Goal: Information Seeking & Learning: Learn about a topic

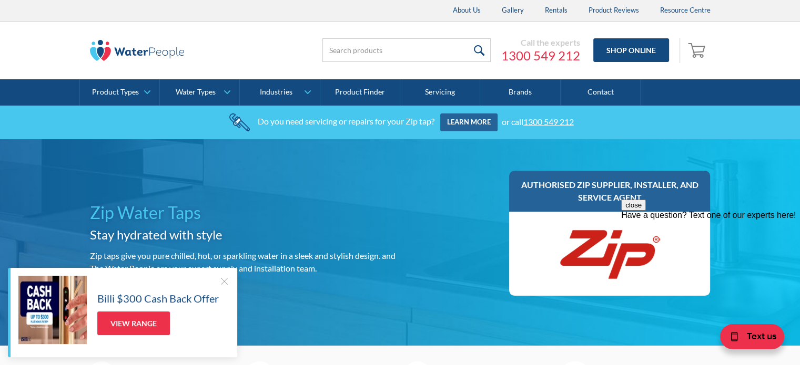
click at [223, 280] on div at bounding box center [224, 281] width 11 height 11
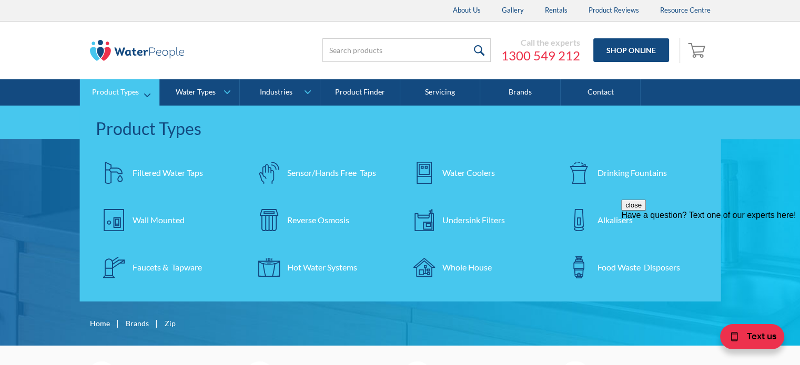
click at [298, 268] on div "Hot Water Systems" at bounding box center [322, 267] width 70 height 13
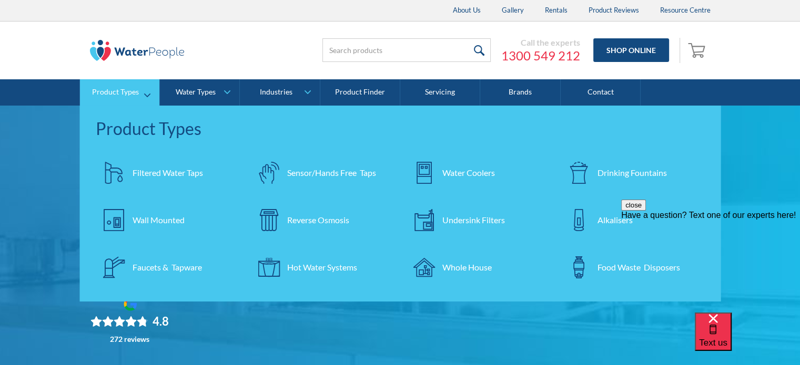
click at [193, 168] on div "Filtered Water Taps" at bounding box center [167, 173] width 70 height 13
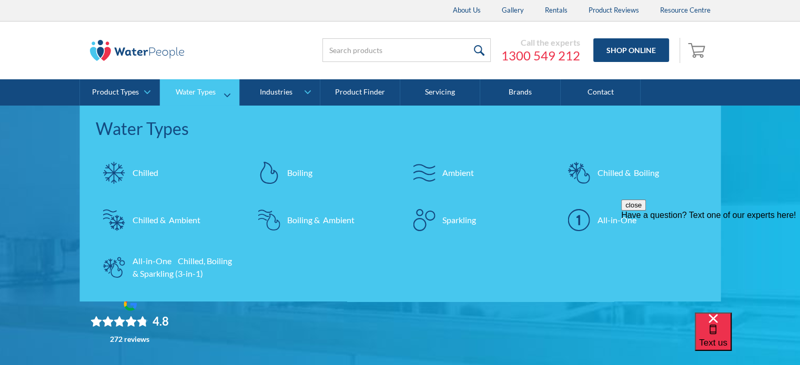
click at [188, 259] on div "All-in-One Chilled, Boiling & Sparkling (3-in-1)" at bounding box center [183, 267] width 103 height 25
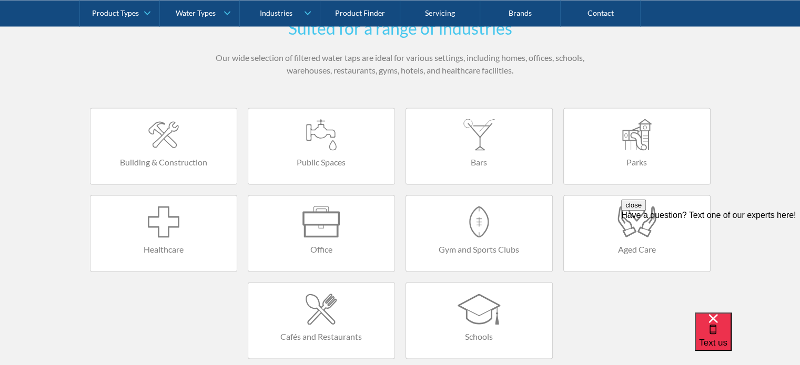
scroll to position [1921, 0]
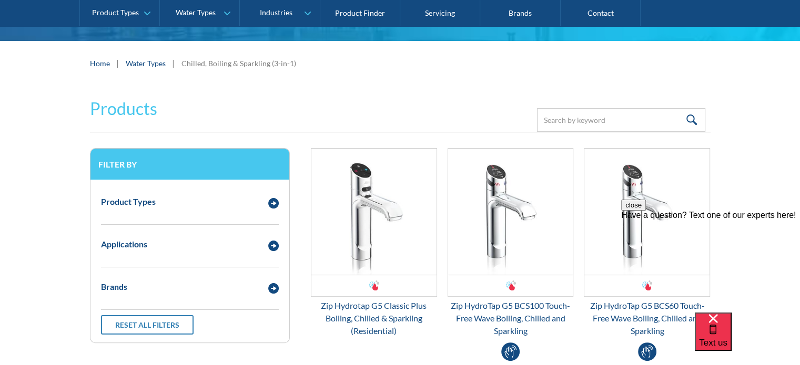
scroll to position [158, 0]
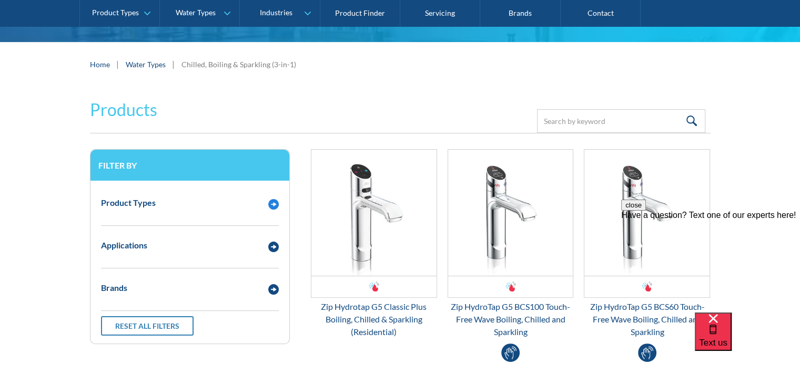
click at [244, 207] on div "Product Types" at bounding box center [179, 203] width 167 height 13
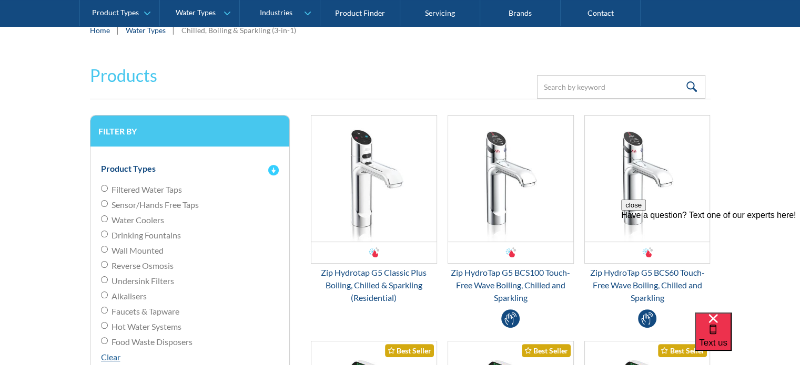
scroll to position [210, 0]
